Goal: Task Accomplishment & Management: Use online tool/utility

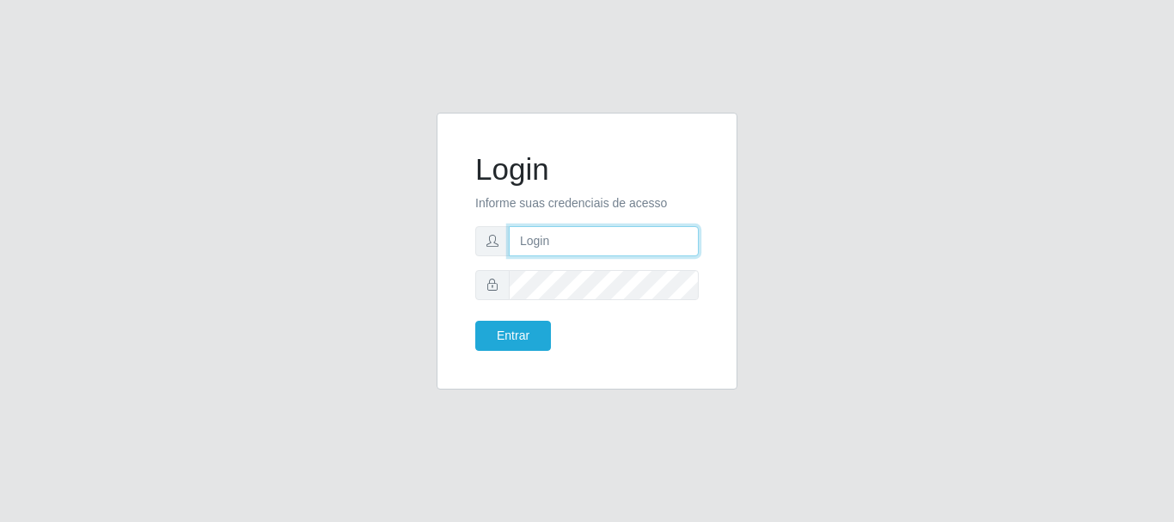
click at [577, 246] on input "text" at bounding box center [604, 241] width 190 height 30
type input "A"
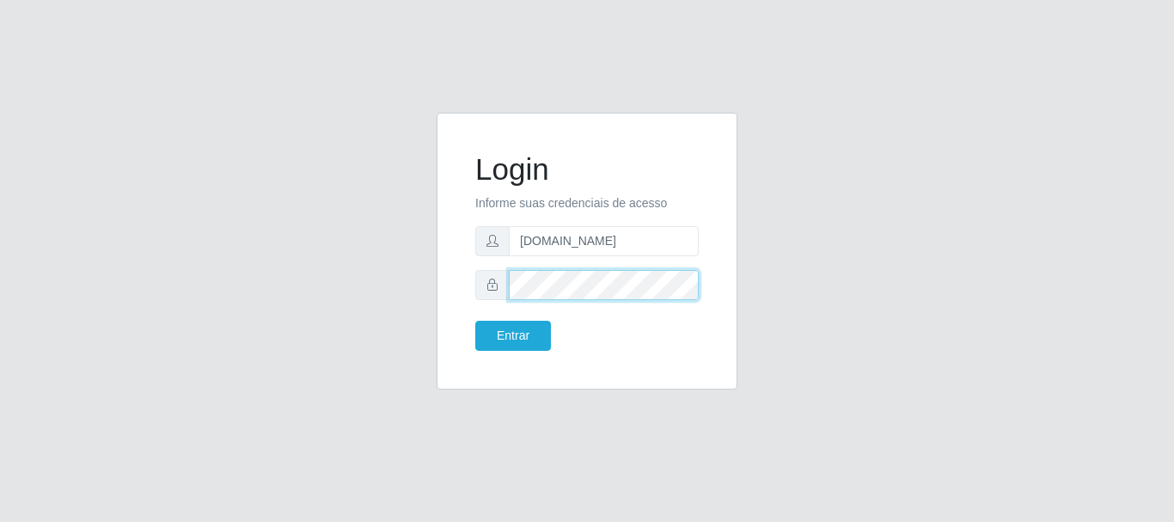
click at [475, 320] on button "Entrar" at bounding box center [513, 335] width 76 height 30
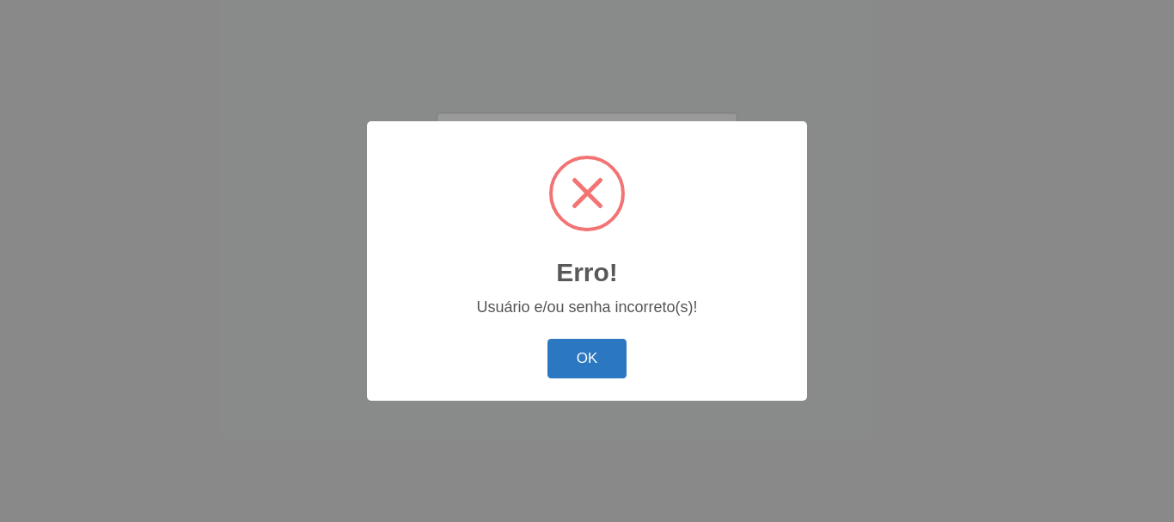
click at [605, 364] on button "OK" at bounding box center [587, 359] width 80 height 40
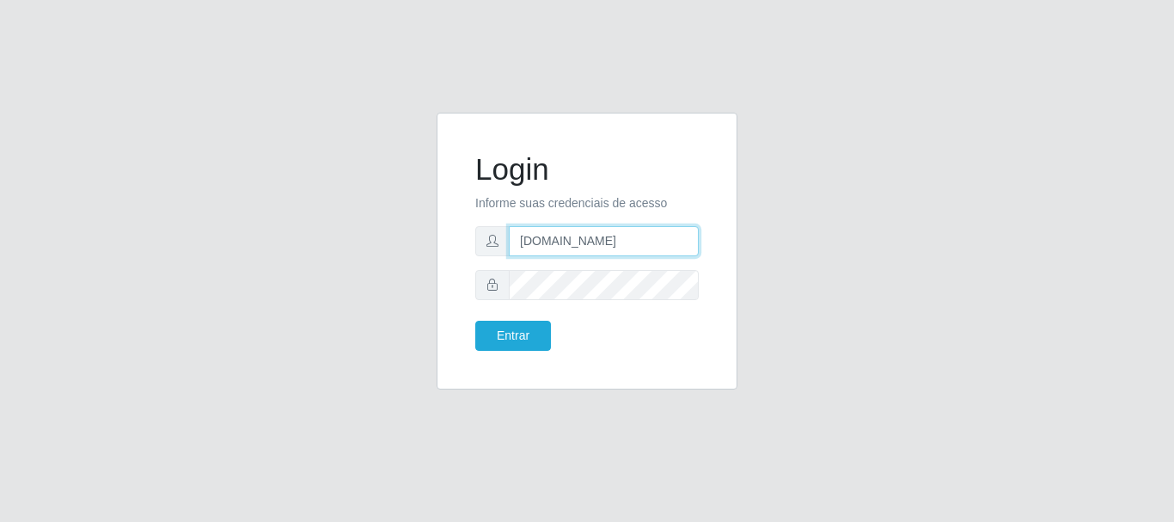
click at [585, 237] on input "[DOMAIN_NAME]" at bounding box center [604, 241] width 190 height 30
type input "[EMAIL_ADDRESS][DOMAIN_NAME]"
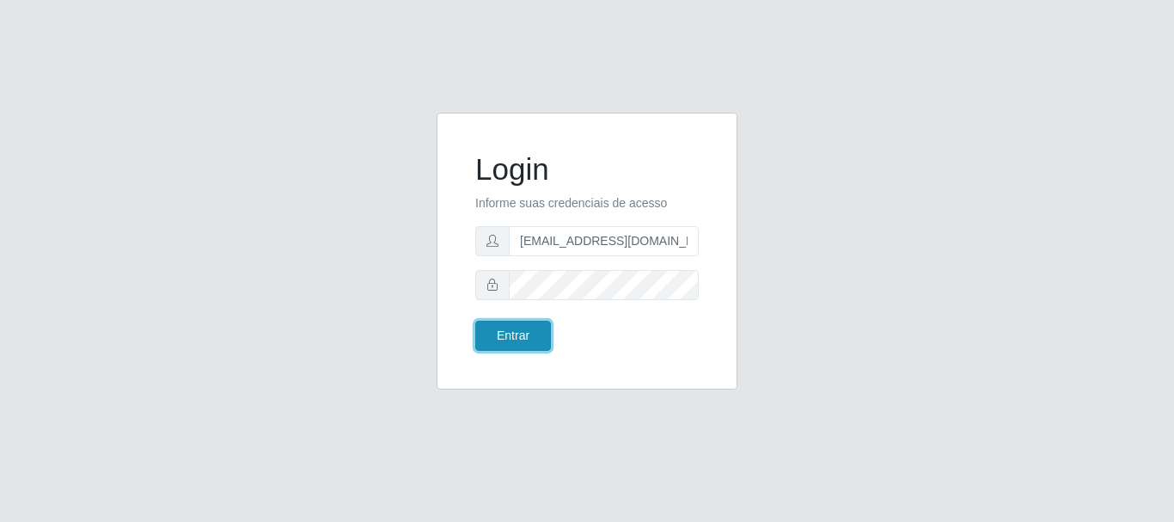
click at [532, 325] on button "Entrar" at bounding box center [513, 335] width 76 height 30
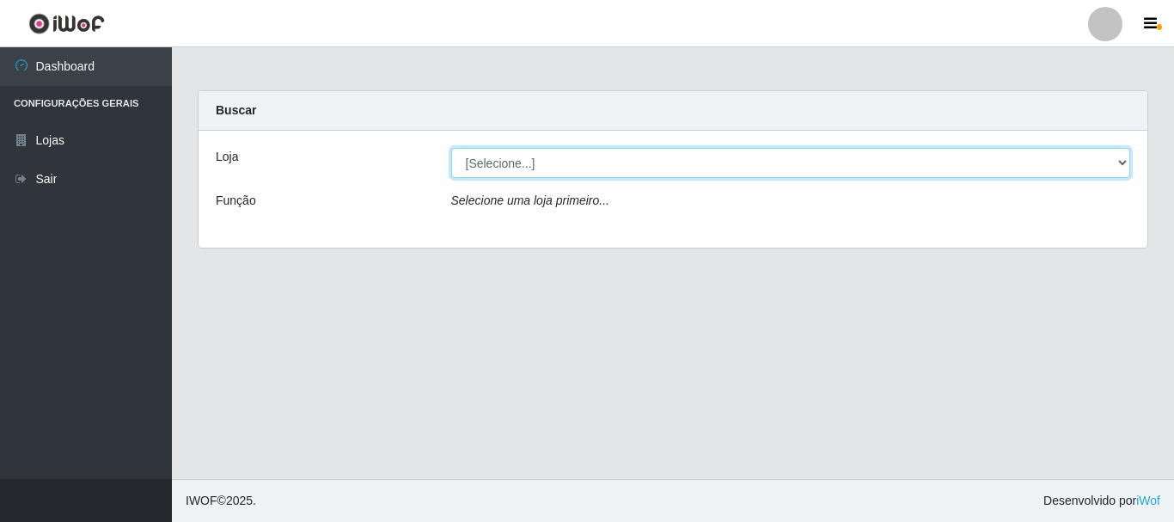
drag, startPoint x: 860, startPoint y: 161, endPoint x: 835, endPoint y: 171, distance: 27.0
click at [860, 161] on select "[Selecione...] Atacado Vem - Loja 31 [GEOGRAPHIC_DATA]" at bounding box center [791, 163] width 680 height 30
select select "437"
click at [451, 148] on select "[Selecione...] Atacado Vem - Loja 31 [GEOGRAPHIC_DATA]" at bounding box center [791, 163] width 680 height 30
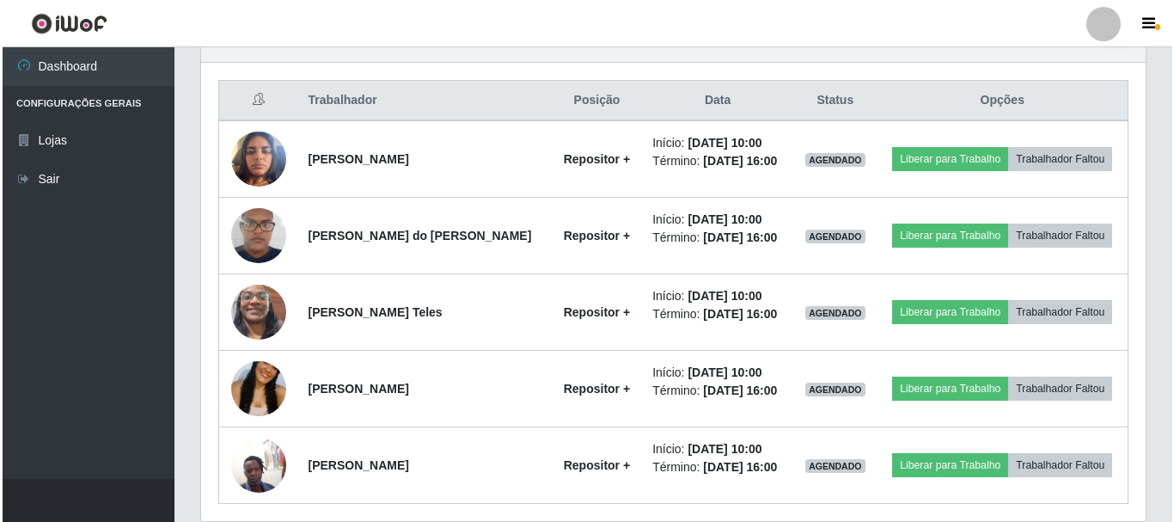
scroll to position [642, 0]
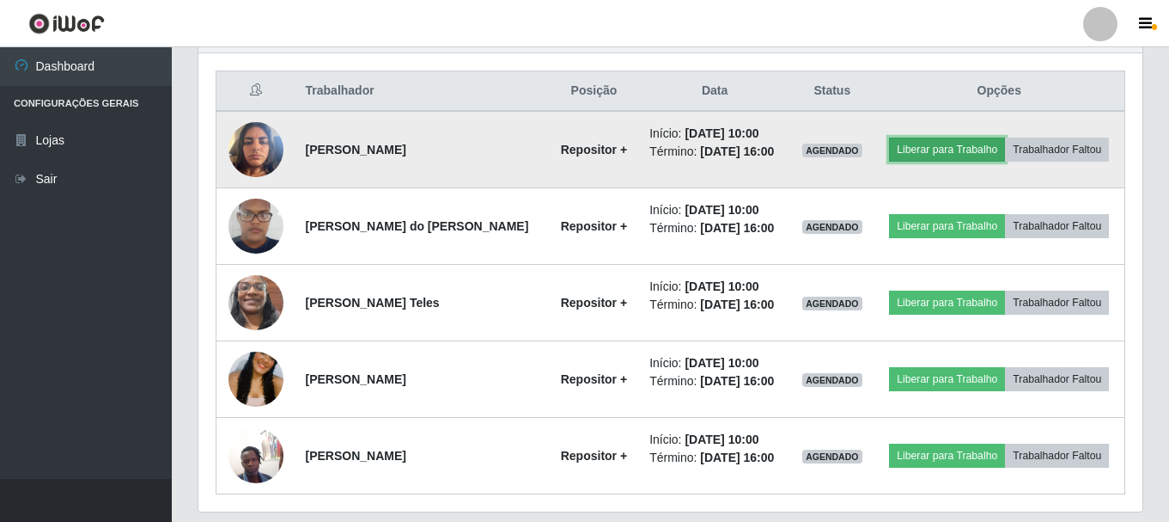
click at [926, 152] on button "Liberar para Trabalho" at bounding box center [947, 149] width 116 height 24
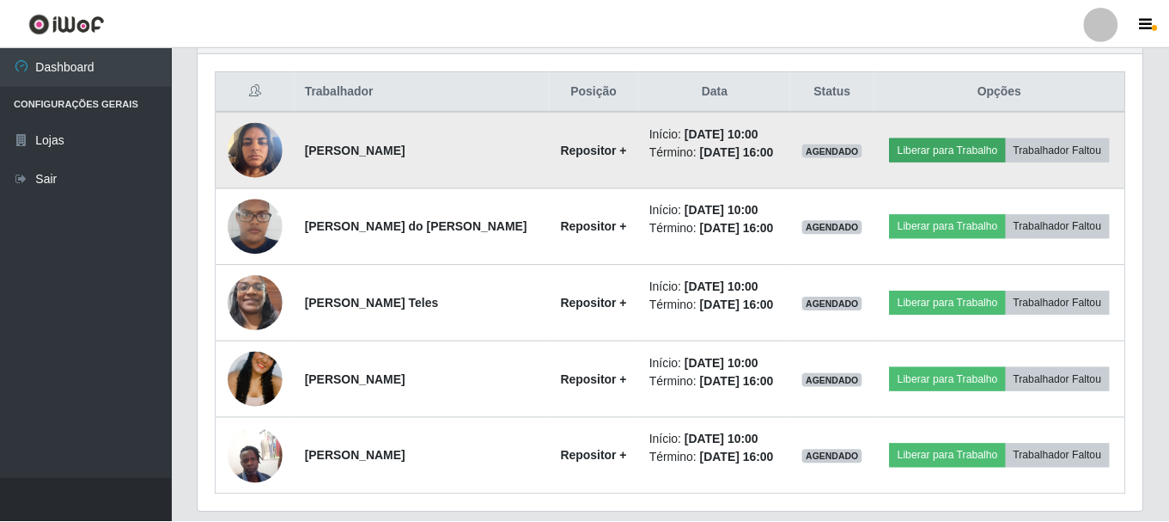
scroll to position [357, 936]
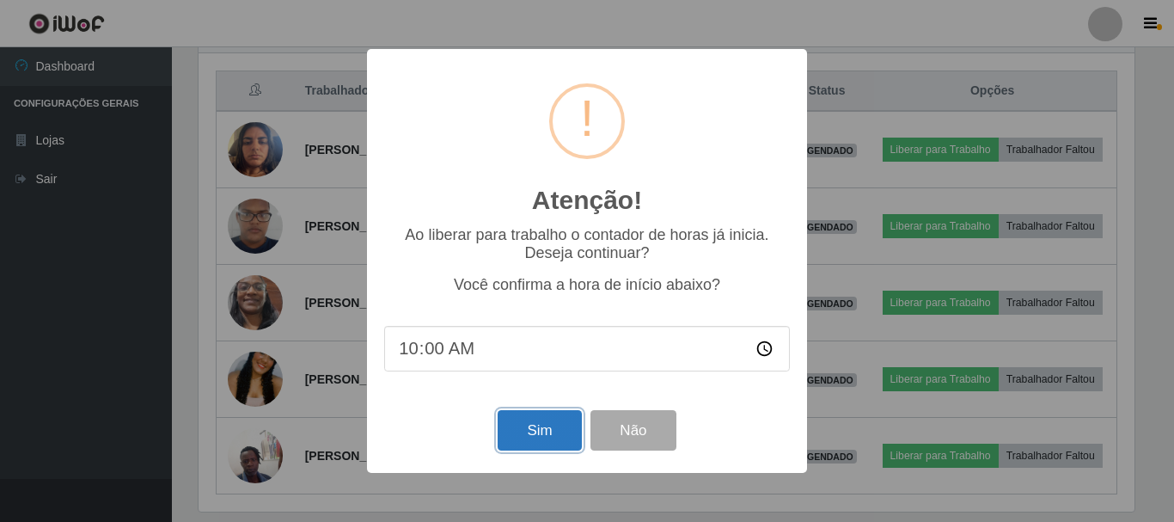
click at [527, 435] on button "Sim" at bounding box center [538, 430] width 83 height 40
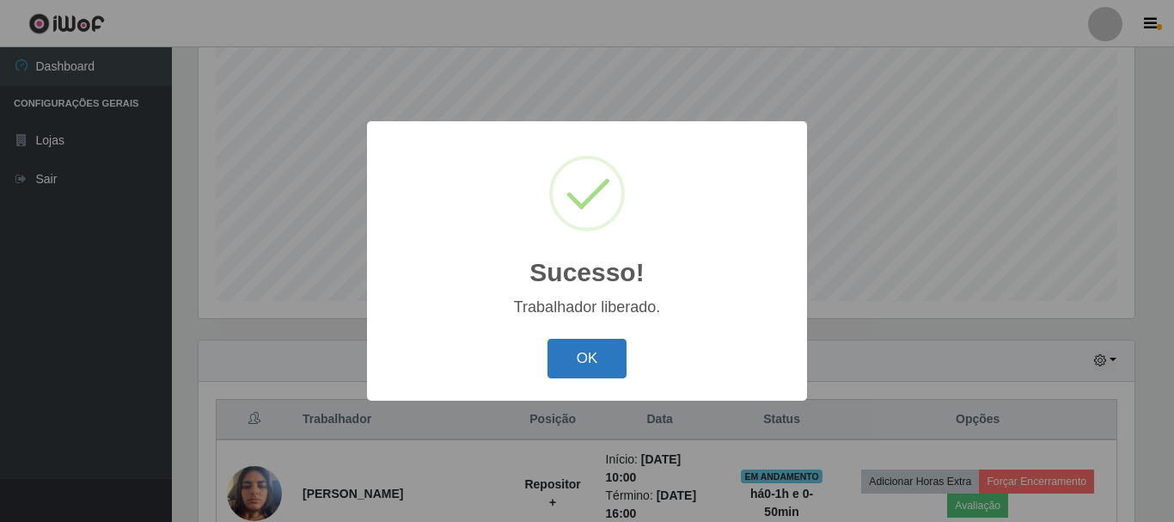
click at [589, 366] on button "OK" at bounding box center [587, 359] width 80 height 40
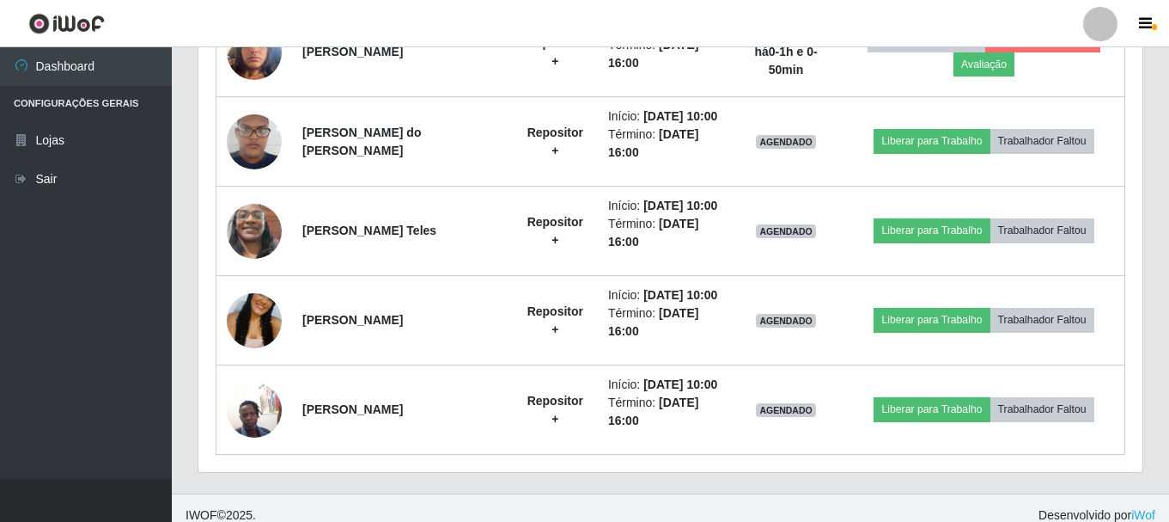
scroll to position [760, 0]
